Goal: Task Accomplishment & Management: Complete application form

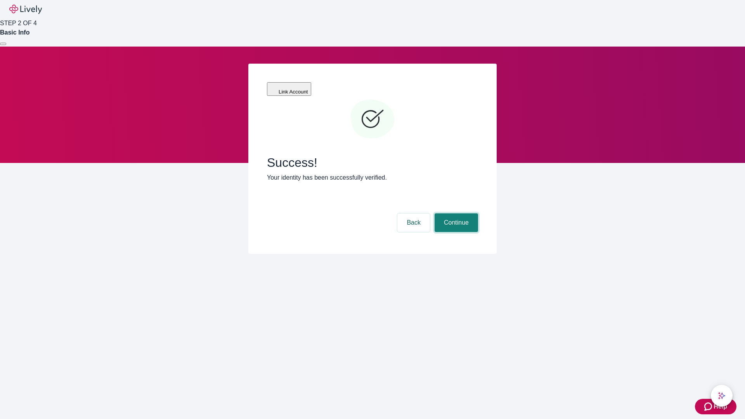
click at [455, 213] on button "Continue" at bounding box center [456, 222] width 43 height 19
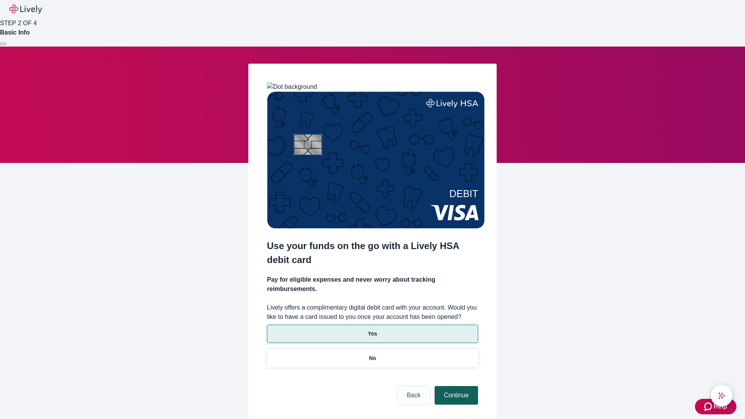
click at [372, 330] on p "Yes" at bounding box center [372, 334] width 9 height 8
click at [455, 386] on button "Continue" at bounding box center [456, 395] width 43 height 19
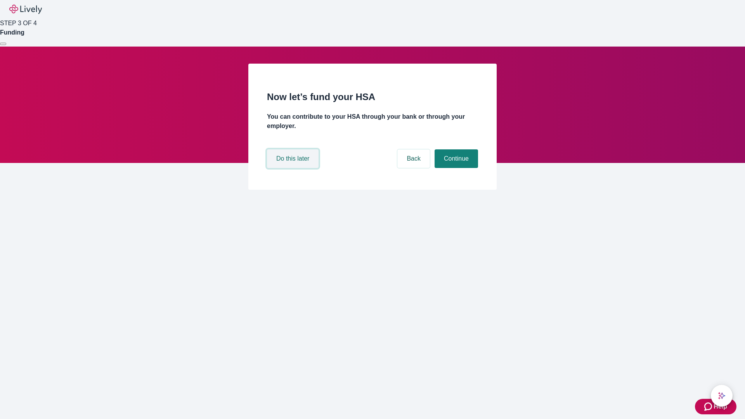
click at [294, 168] on button "Do this later" at bounding box center [293, 158] width 52 height 19
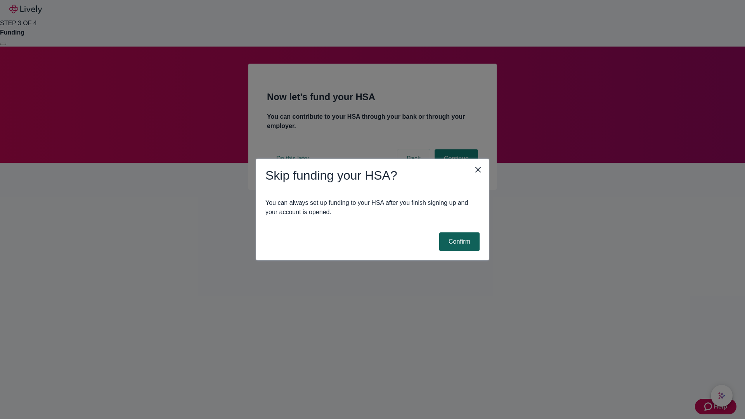
click at [458, 242] on button "Confirm" at bounding box center [459, 242] width 40 height 19
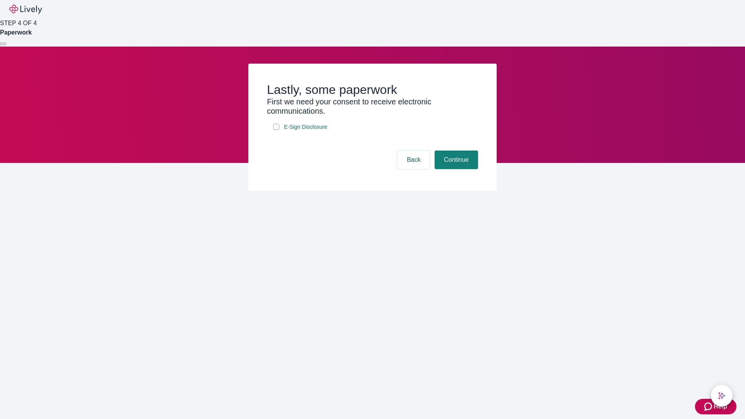
click at [276, 130] on input "E-Sign Disclosure" at bounding box center [276, 127] width 6 height 6
checkbox input "true"
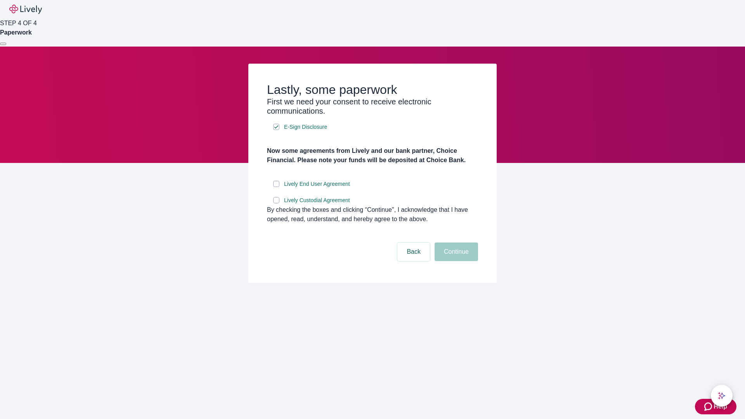
click at [276, 187] on input "Lively End User Agreement" at bounding box center [276, 184] width 6 height 6
checkbox input "true"
click at [276, 203] on input "Lively Custodial Agreement" at bounding box center [276, 200] width 6 height 6
checkbox input "true"
click at [455, 261] on button "Continue" at bounding box center [456, 252] width 43 height 19
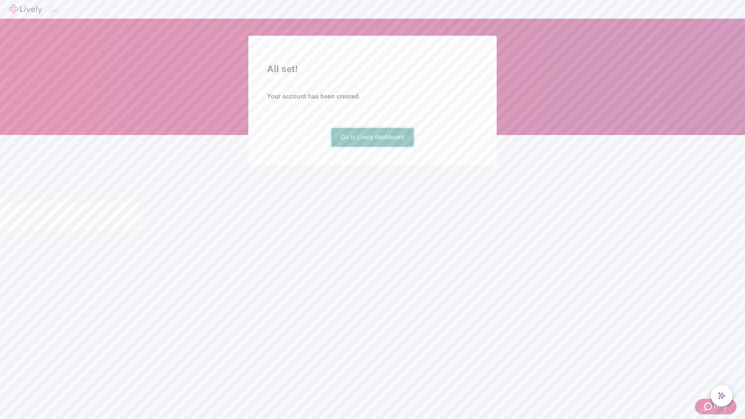
click at [372, 147] on link "Go to Lively dashboard" at bounding box center [372, 137] width 83 height 19
